Goal: Task Accomplishment & Management: Manage account settings

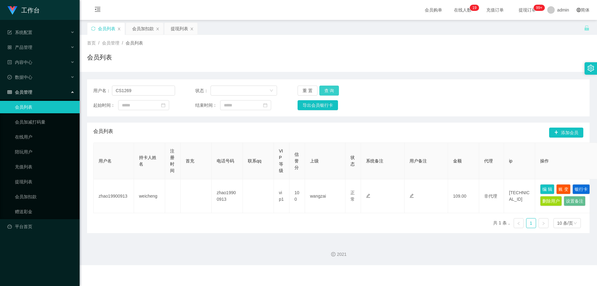
type input "CS1269"
click at [335, 91] on button "查 询" at bounding box center [329, 90] width 20 height 10
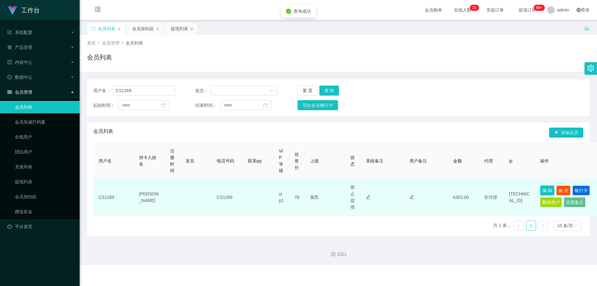
click at [546, 192] on button "编 辑" at bounding box center [547, 190] width 14 height 10
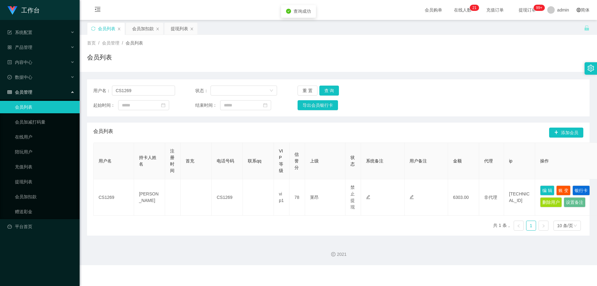
type input "CS1269"
type input "[PERSON_NAME]"
type input "78"
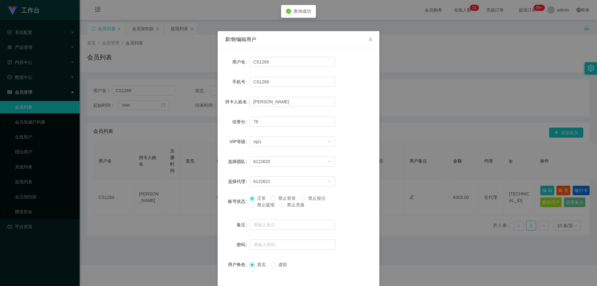
scroll to position [24, 0]
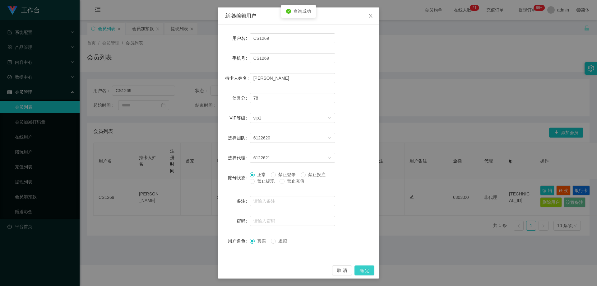
click at [368, 270] on button "确 定" at bounding box center [364, 270] width 20 height 10
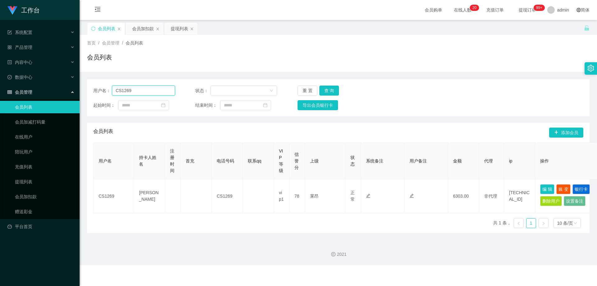
drag, startPoint x: 143, startPoint y: 91, endPoint x: 90, endPoint y: 94, distance: 52.6
click at [90, 94] on div "用户名： CS1269 状态： 重 置 查 询 起始时间： 结束时间： 导出会员银行卡" at bounding box center [338, 97] width 502 height 37
paste input "83559244"
type input "83559244"
click at [329, 92] on button "查 询" at bounding box center [329, 90] width 20 height 10
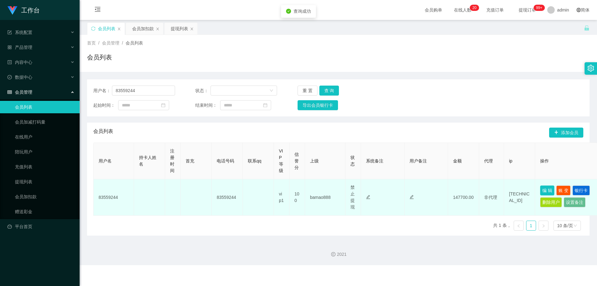
click at [543, 190] on button "编 辑" at bounding box center [547, 190] width 14 height 10
type input "83559244"
type input "100"
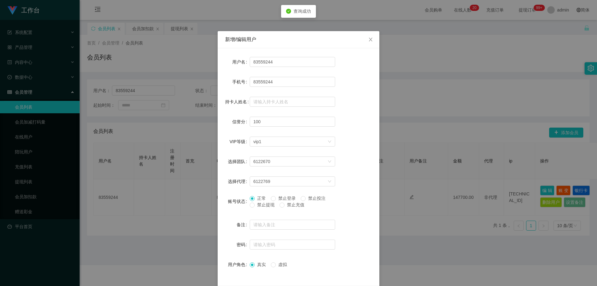
click at [319, 199] on span "禁止投注" at bounding box center [317, 198] width 22 height 5
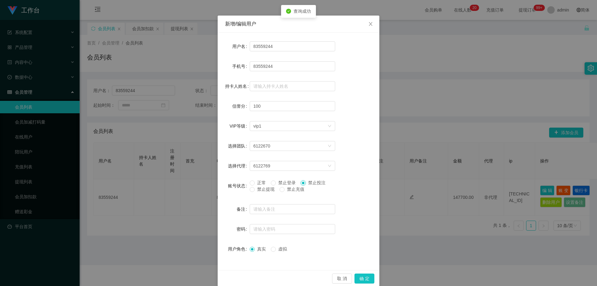
scroll to position [24, 0]
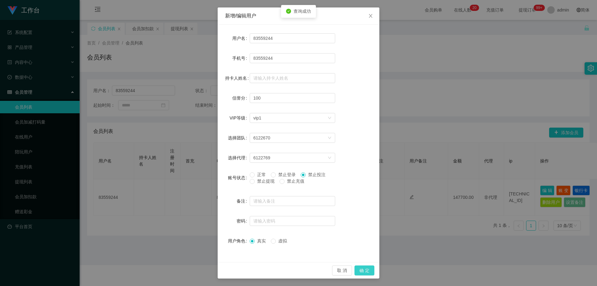
click at [357, 272] on button "确 定" at bounding box center [364, 270] width 20 height 10
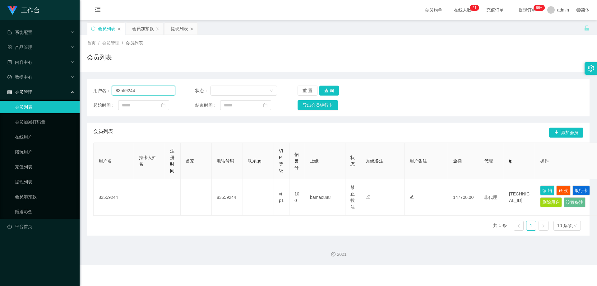
drag, startPoint x: 146, startPoint y: 93, endPoint x: 89, endPoint y: 94, distance: 57.5
click at [89, 94] on div "用户名： 83559244 状态： 重 置 查 询 起始时间： 结束时间： 导出会员银行卡" at bounding box center [338, 97] width 502 height 37
drag, startPoint x: 329, startPoint y: 88, endPoint x: 332, endPoint y: 89, distance: 3.3
click at [329, 88] on button "查 询" at bounding box center [329, 90] width 20 height 10
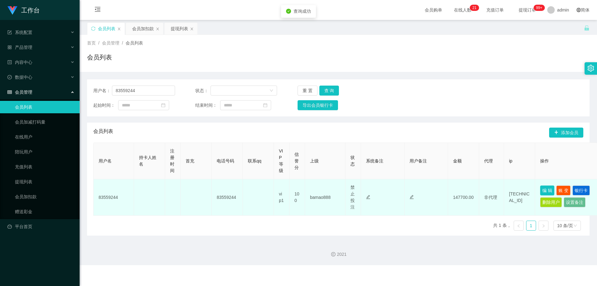
click at [546, 191] on button "编 辑" at bounding box center [547, 190] width 14 height 10
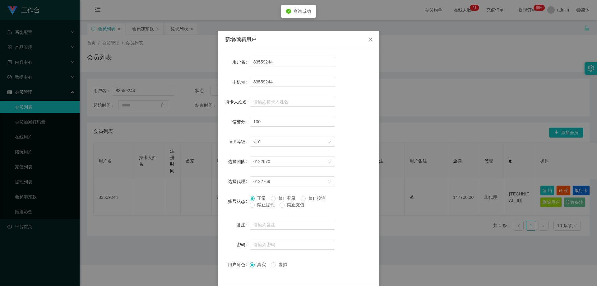
scroll to position [24, 0]
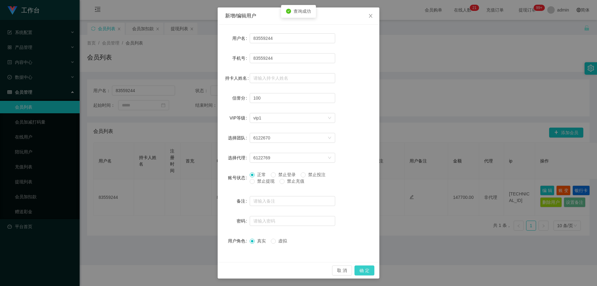
click at [367, 270] on button "确 定" at bounding box center [364, 270] width 20 height 10
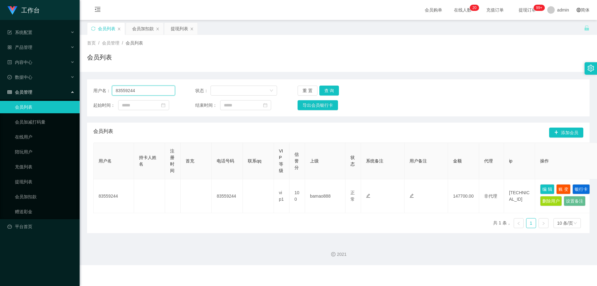
drag, startPoint x: 145, startPoint y: 92, endPoint x: 44, endPoint y: 94, distance: 101.1
click at [44, 94] on section "工作台 系统配置 系统配置列表 管理员列表 管理员分组 支付通道 产品管理 产品列表 产品预设列表 开奖记录 注单管理 即时注单 内容中心 站内信 公告列表 …" at bounding box center [298, 132] width 597 height 265
paste input "lhongxing"
type input "lhongxing"
drag, startPoint x: 323, startPoint y: 88, endPoint x: 339, endPoint y: 97, distance: 18.2
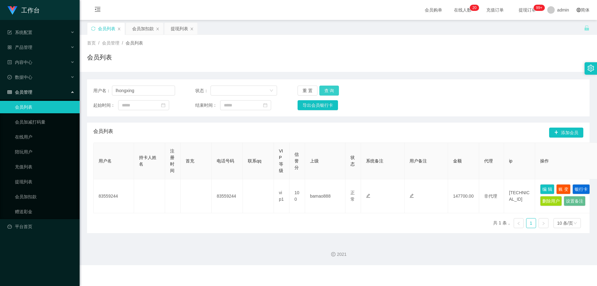
click at [324, 88] on button "查 询" at bounding box center [329, 90] width 20 height 10
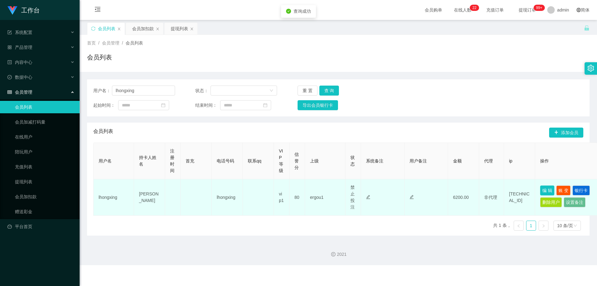
click at [548, 191] on button "编 辑" at bounding box center [547, 190] width 14 height 10
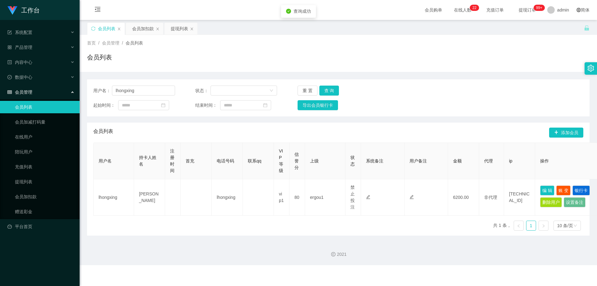
type input "lhongxing"
type input "[PERSON_NAME]"
type input "80"
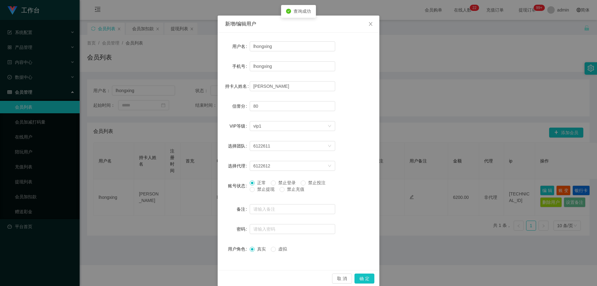
scroll to position [24, 0]
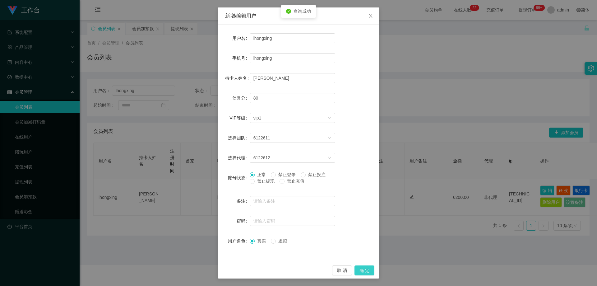
click at [367, 273] on button "确 定" at bounding box center [364, 270] width 20 height 10
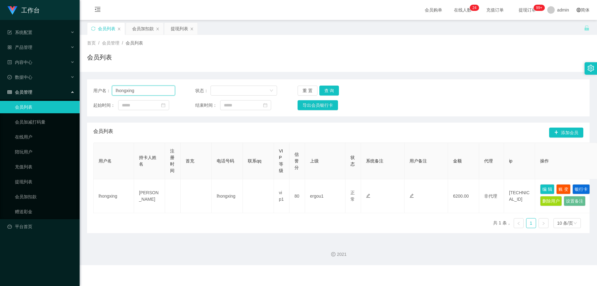
drag, startPoint x: 154, startPoint y: 88, endPoint x: 92, endPoint y: 89, distance: 62.5
click at [92, 89] on div "用户名： lhongxing 状态： 重 置 查 询 起始时间： 结束时间： 导出会员银行卡" at bounding box center [338, 97] width 502 height 37
paste input "Feng1234"
type input "Feng1234"
drag, startPoint x: 334, startPoint y: 91, endPoint x: 371, endPoint y: 127, distance: 50.8
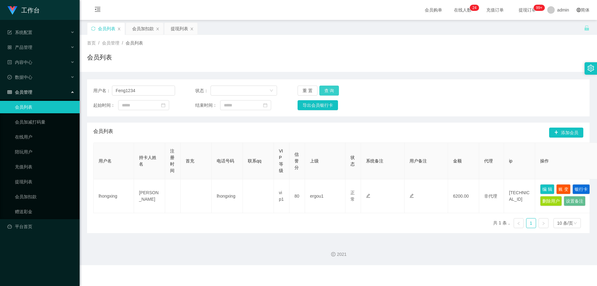
click at [334, 91] on button "查 询" at bounding box center [329, 90] width 20 height 10
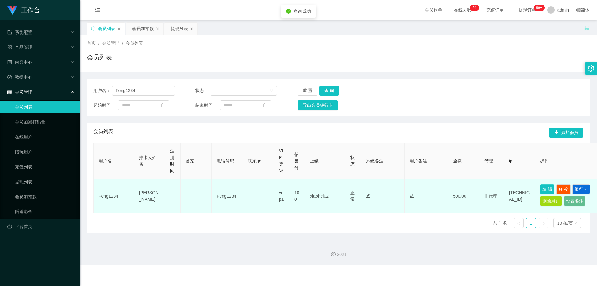
click at [544, 188] on button "编 辑" at bounding box center [547, 189] width 14 height 10
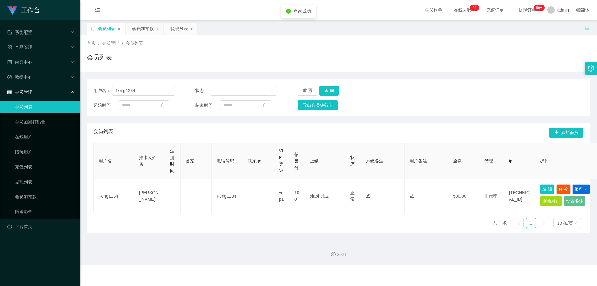
type input "Feng1234"
type input "[PERSON_NAME]"
type input "100"
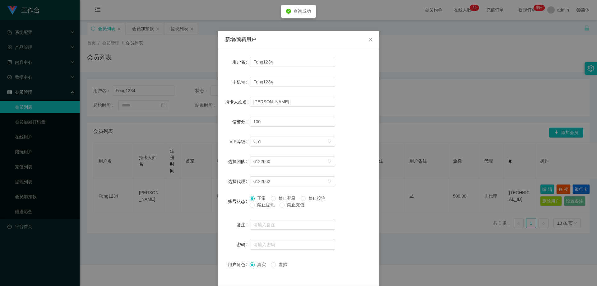
click at [267, 203] on span "禁止提现" at bounding box center [266, 204] width 22 height 5
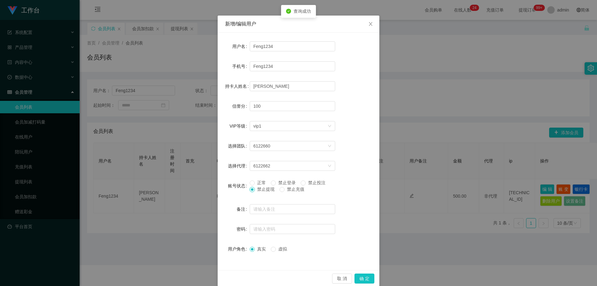
scroll to position [24, 0]
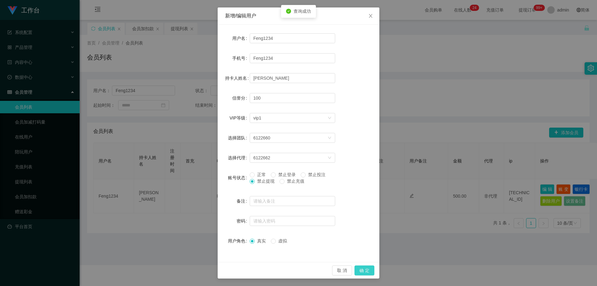
click at [358, 267] on button "确 定" at bounding box center [364, 270] width 20 height 10
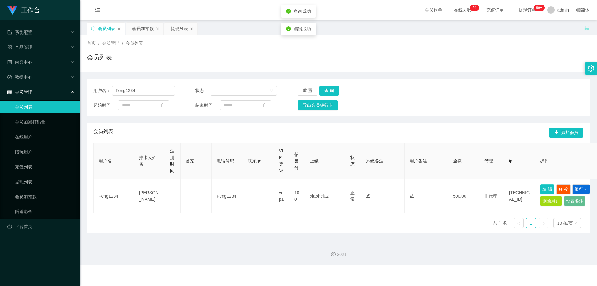
scroll to position [0, 0]
drag, startPoint x: 373, startPoint y: 135, endPoint x: 308, endPoint y: 126, distance: 65.0
click at [371, 135] on div "会员列表 添加会员" at bounding box center [338, 132] width 490 height 20
drag, startPoint x: 61, startPoint y: 91, endPoint x: 118, endPoint y: 101, distance: 57.9
click at [61, 91] on section "工作台 系统配置 系统配置列表 管理员列表 管理员分组 支付通道 产品管理 产品列表 产品预设列表 开奖记录 注单管理 即时注单 内容中心 站内信 公告列表 …" at bounding box center [298, 132] width 597 height 265
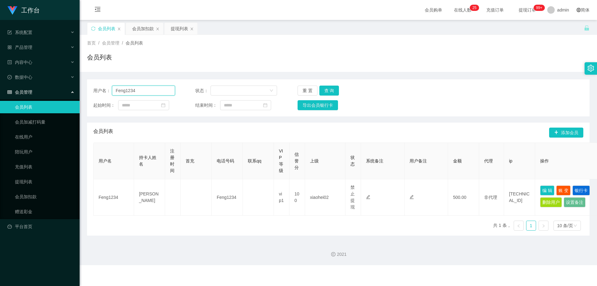
paste input "169144682"
type input "169144682"
click at [335, 90] on button "查 询" at bounding box center [329, 90] width 20 height 10
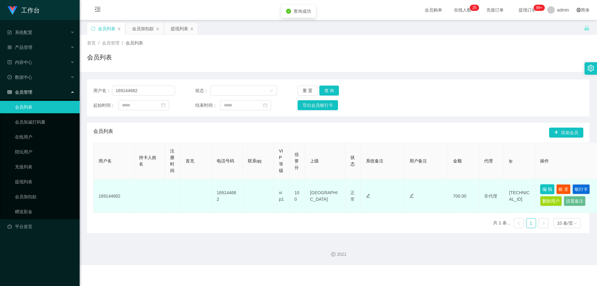
click at [541, 189] on button "编 辑" at bounding box center [547, 189] width 14 height 10
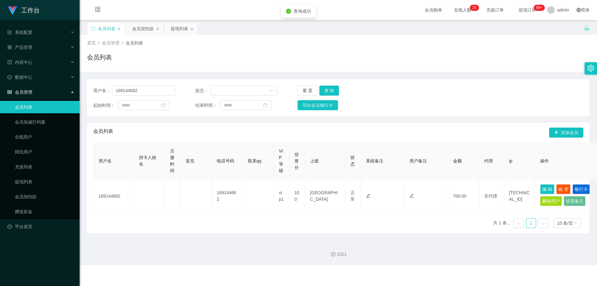
type input "169144682"
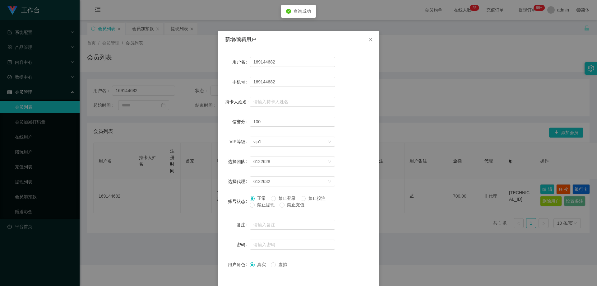
click at [265, 205] on span "禁止提现" at bounding box center [266, 204] width 22 height 5
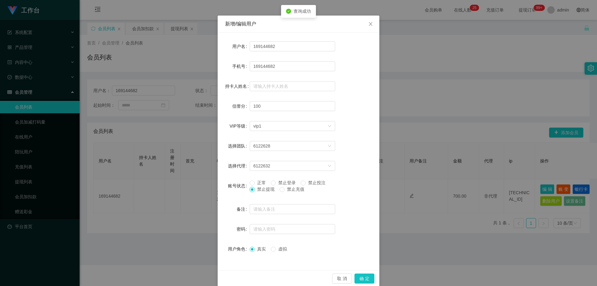
scroll to position [24, 0]
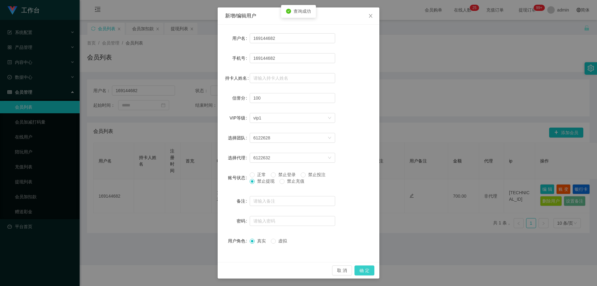
click at [359, 270] on button "确 定" at bounding box center [364, 270] width 20 height 10
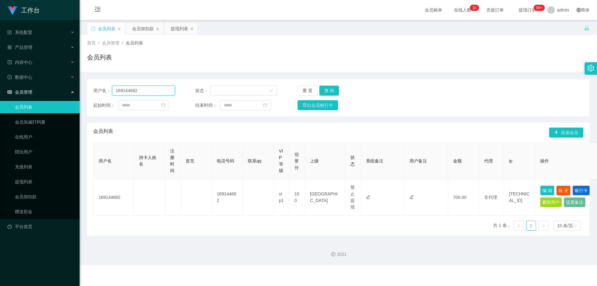
drag, startPoint x: 154, startPoint y: 95, endPoint x: 196, endPoint y: 99, distance: 41.9
click at [67, 95] on section "工作台 系统配置 系统配置列表 管理员列表 管理员分组 支付通道 产品管理 产品列表 产品预设列表 开奖记录 注单管理 即时注单 内容中心 站内信 公告列表 …" at bounding box center [298, 132] width 597 height 265
paste input "80393420"
type input "80393420"
click at [328, 92] on button "查 询" at bounding box center [329, 90] width 20 height 10
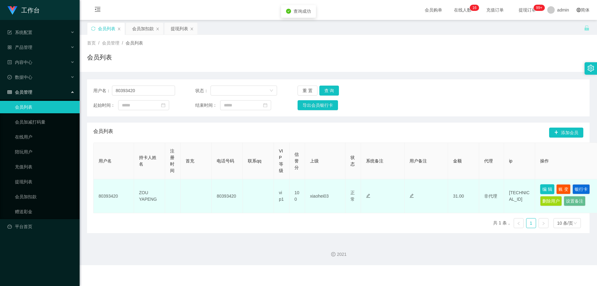
click at [545, 191] on button "编 辑" at bounding box center [547, 189] width 14 height 10
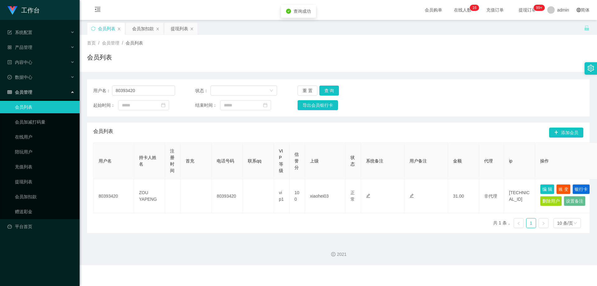
type input "80393420"
type input "ZOU YAPENG"
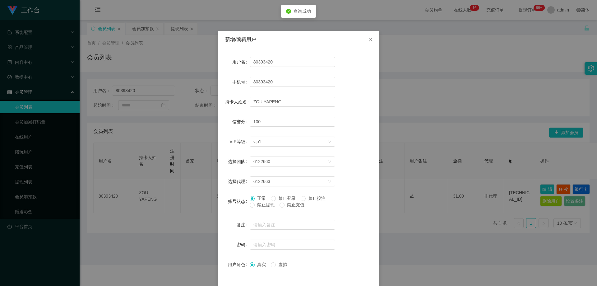
click at [269, 204] on span "禁止提现" at bounding box center [266, 204] width 22 height 5
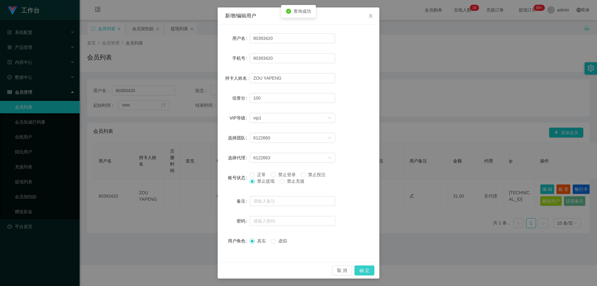
click at [358, 269] on button "确 定" at bounding box center [364, 270] width 20 height 10
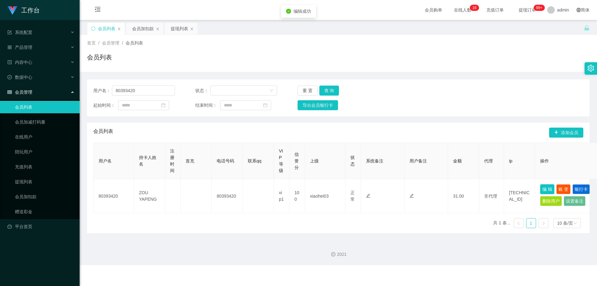
scroll to position [0, 0]
drag, startPoint x: 283, startPoint y: 132, endPoint x: 219, endPoint y: 108, distance: 67.8
click at [278, 131] on div "会员列表 添加会员" at bounding box center [338, 132] width 490 height 20
drag, startPoint x: 65, startPoint y: 91, endPoint x: 189, endPoint y: 113, distance: 126.1
click at [50, 92] on section "工作台 系统配置 系统配置列表 管理员列表 管理员分组 支付通道 产品管理 产品列表 产品预设列表 开奖记录 注单管理 即时注单 内容中心 站内信 公告列表 …" at bounding box center [298, 132] width 597 height 265
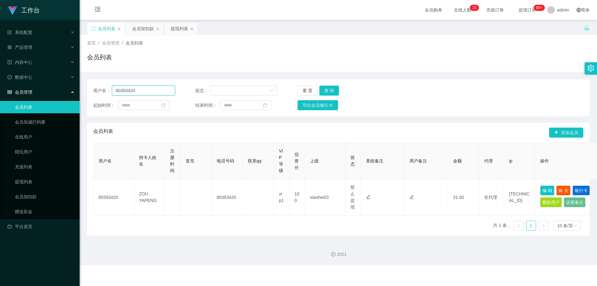
paste input "0205844"
type input "0205844"
drag, startPoint x: 321, startPoint y: 94, endPoint x: 325, endPoint y: 94, distance: 4.4
click at [321, 94] on button "查 询" at bounding box center [329, 90] width 20 height 10
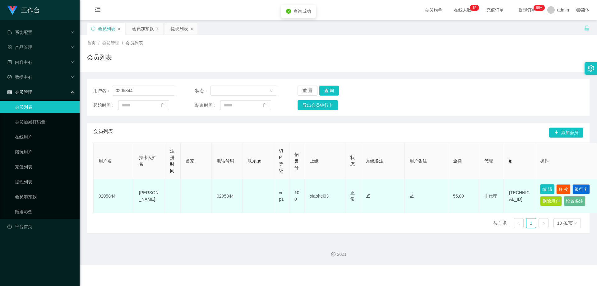
click at [552, 185] on button "编 辑" at bounding box center [547, 189] width 14 height 10
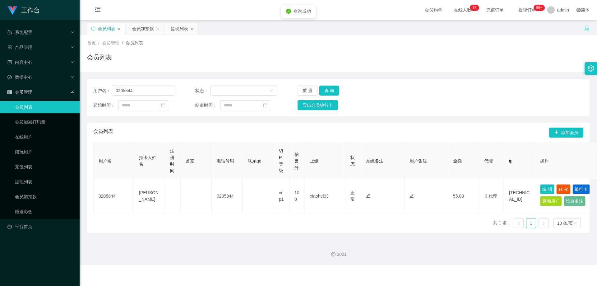
type input "0205844"
type input "[PERSON_NAME]"
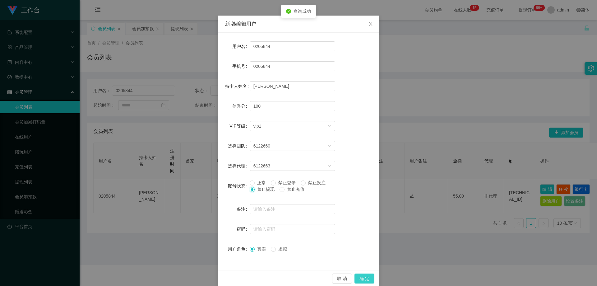
scroll to position [24, 0]
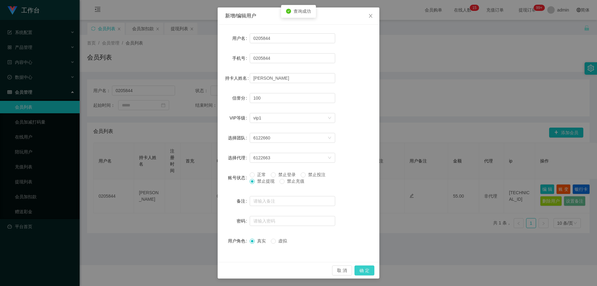
click at [358, 269] on button "确 定" at bounding box center [364, 270] width 20 height 10
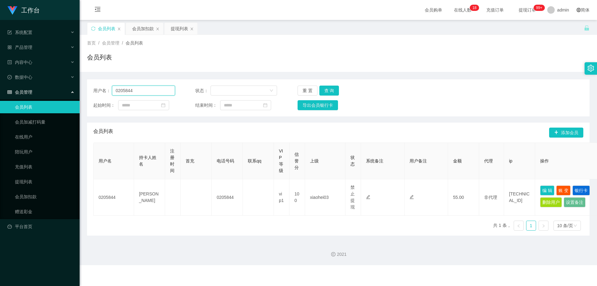
drag, startPoint x: 137, startPoint y: 91, endPoint x: 56, endPoint y: 98, distance: 81.4
click at [56, 98] on section "工作台 系统配置 系统配置列表 管理员列表 管理员分组 支付通道 产品管理 产品列表 产品预设列表 开奖记录 注单管理 即时注单 内容中心 站内信 公告列表 …" at bounding box center [298, 132] width 597 height 265
paste input "83967583"
type input "83967583"
drag, startPoint x: 325, startPoint y: 90, endPoint x: 368, endPoint y: 116, distance: 50.4
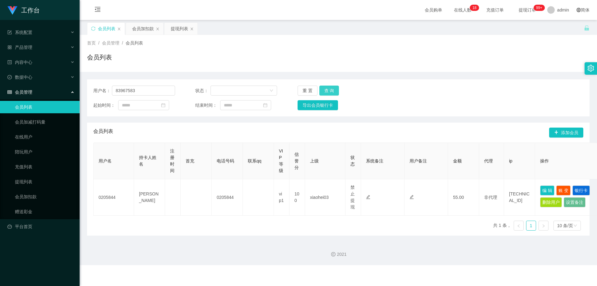
click at [325, 90] on button "查 询" at bounding box center [329, 90] width 20 height 10
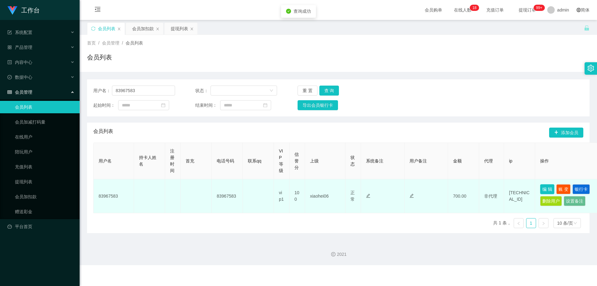
click at [543, 191] on button "编 辑" at bounding box center [547, 189] width 14 height 10
type input "83967583"
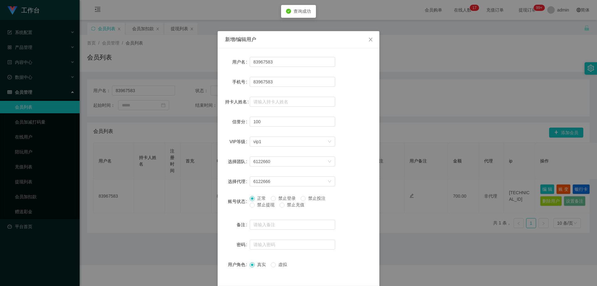
drag, startPoint x: 263, startPoint y: 207, endPoint x: 327, endPoint y: 224, distance: 65.8
click at [264, 207] on span "禁止提现" at bounding box center [266, 204] width 22 height 5
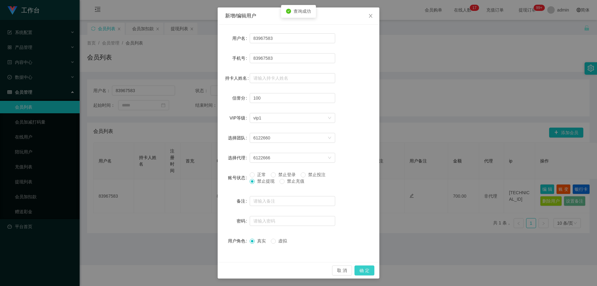
click at [359, 268] on button "确 定" at bounding box center [364, 270] width 20 height 10
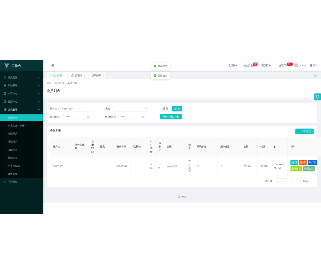
scroll to position [0, 0]
